Goal: Navigation & Orientation: Find specific page/section

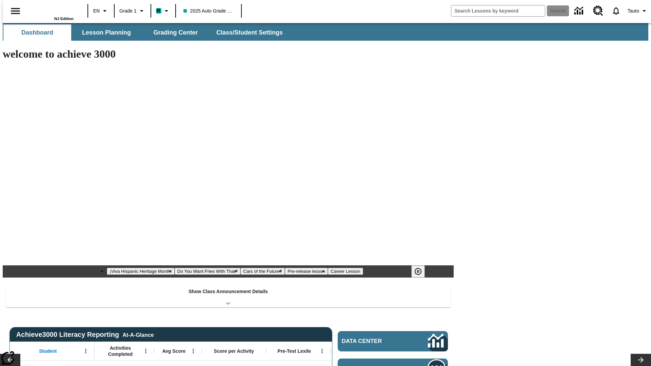
type input "-1"
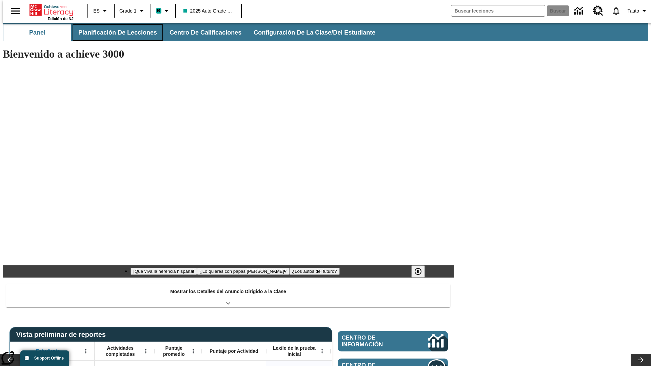
click at [114, 33] on button "Planificación de lecciones" at bounding box center [118, 32] width 90 height 16
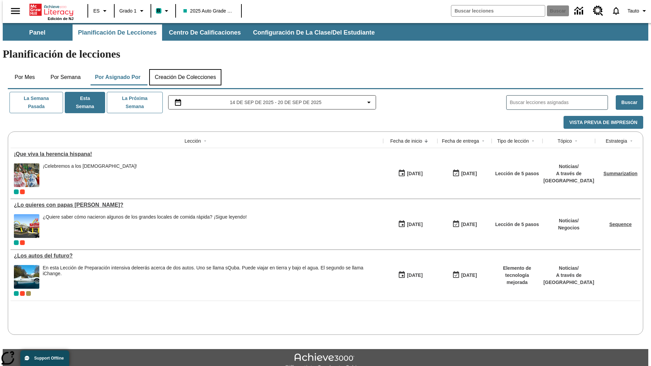
click at [185, 69] on button "Creación de colecciones" at bounding box center [185, 77] width 72 height 16
